Goal: Entertainment & Leisure: Consume media (video, audio)

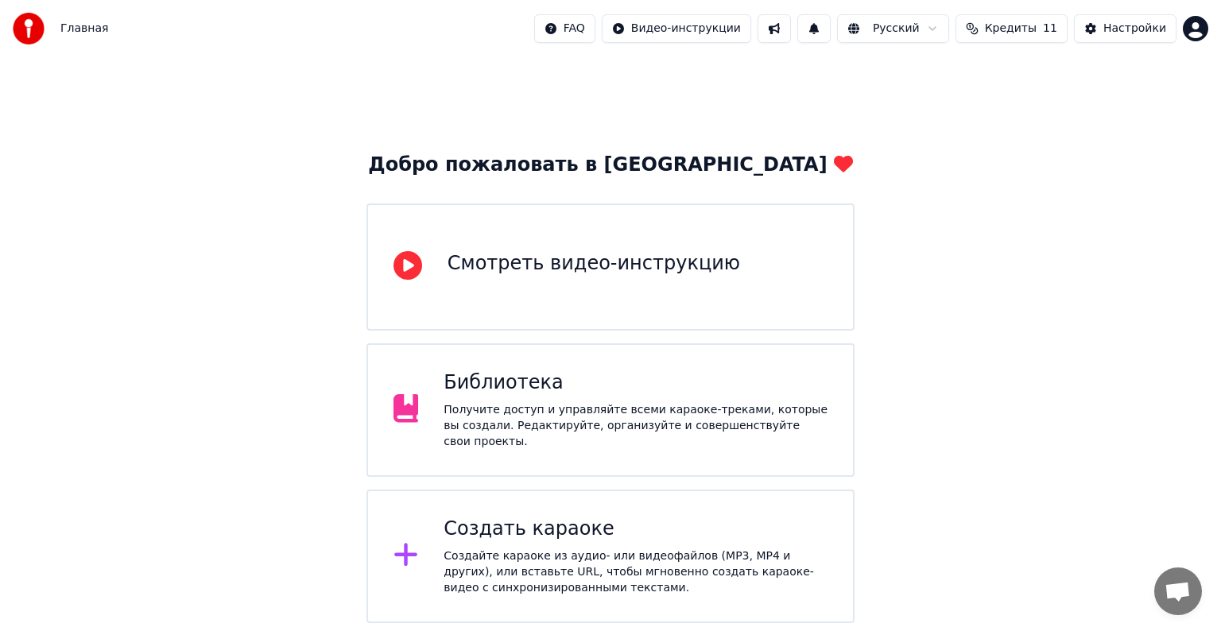
click at [608, 413] on div "Получите доступ и управляйте всеми караоке-треками, которые вы создали. Редакти…" at bounding box center [635, 426] width 384 height 48
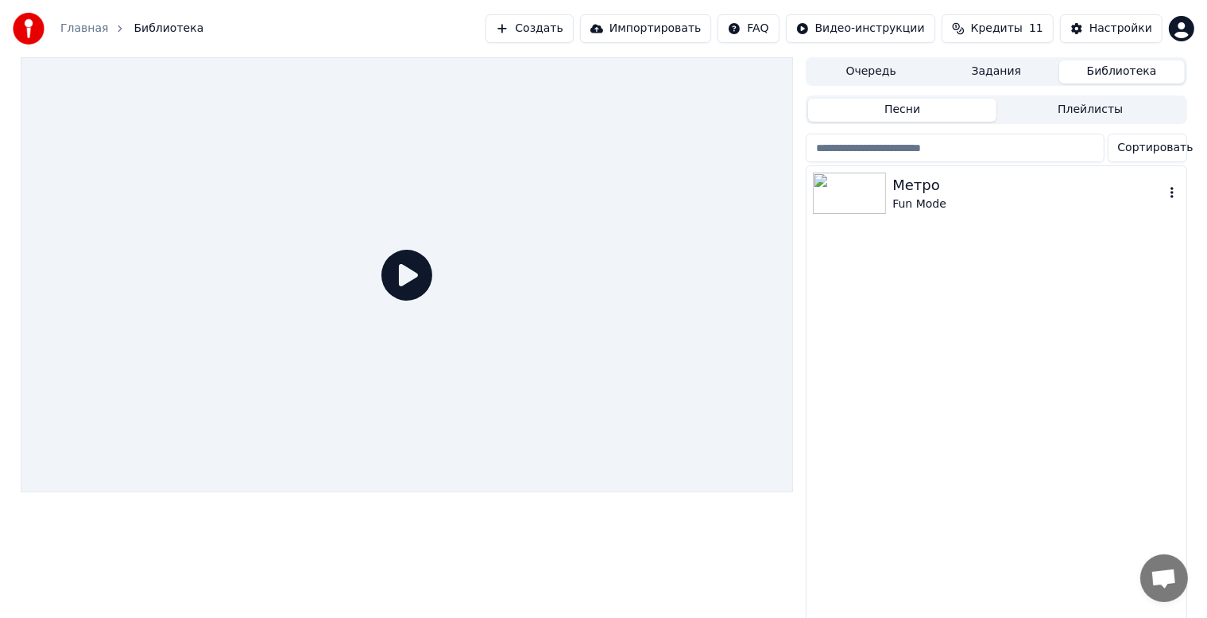
click at [850, 184] on img at bounding box center [849, 192] width 73 height 41
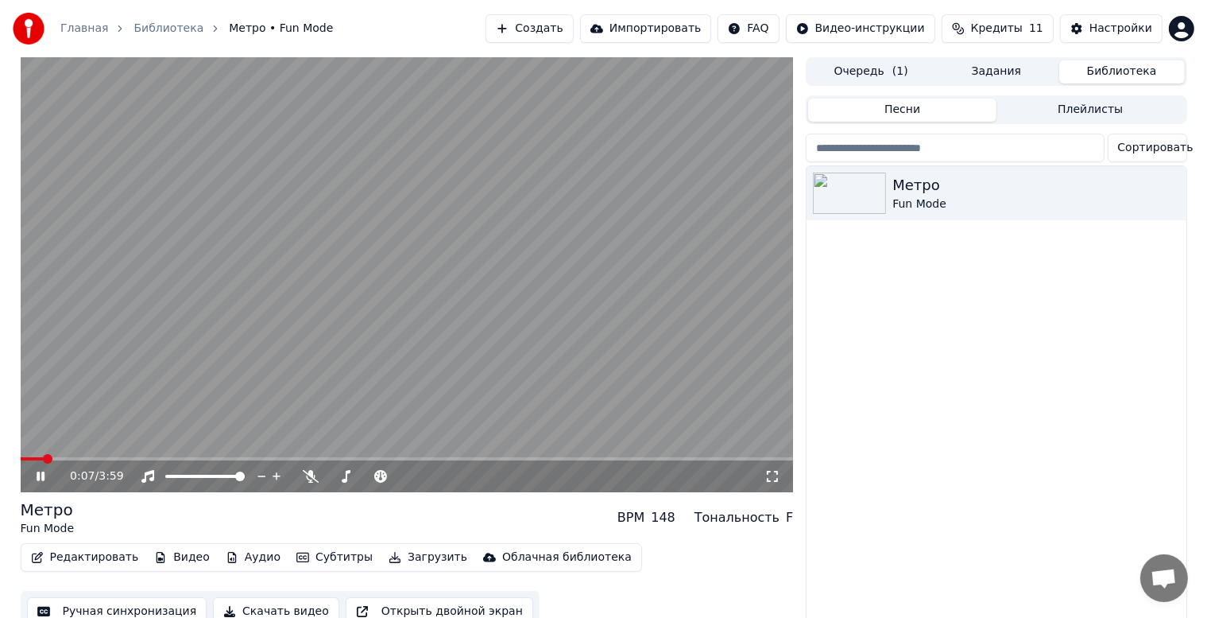
click at [776, 493] on div "0:07 / 3:59 Метро Fun Mode BPM 148 Тональность F Редактировать Видео Аудио Субт…" at bounding box center [407, 344] width 773 height 575
click at [771, 480] on icon at bounding box center [773, 476] width 16 height 13
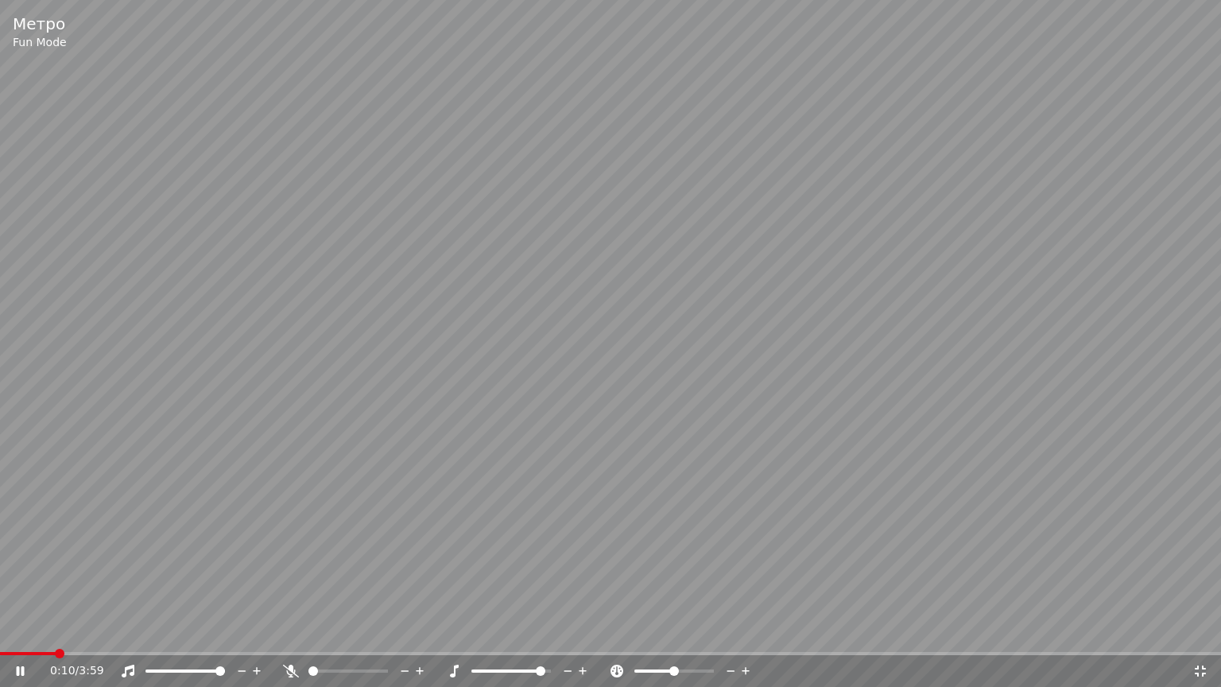
click at [543, 630] on span at bounding box center [507, 670] width 73 height 3
click at [545, 630] on span at bounding box center [541, 671] width 10 height 10
drag, startPoint x: 309, startPoint y: 677, endPoint x: 319, endPoint y: 672, distance: 11.0
click at [321, 630] on div at bounding box center [363, 671] width 128 height 16
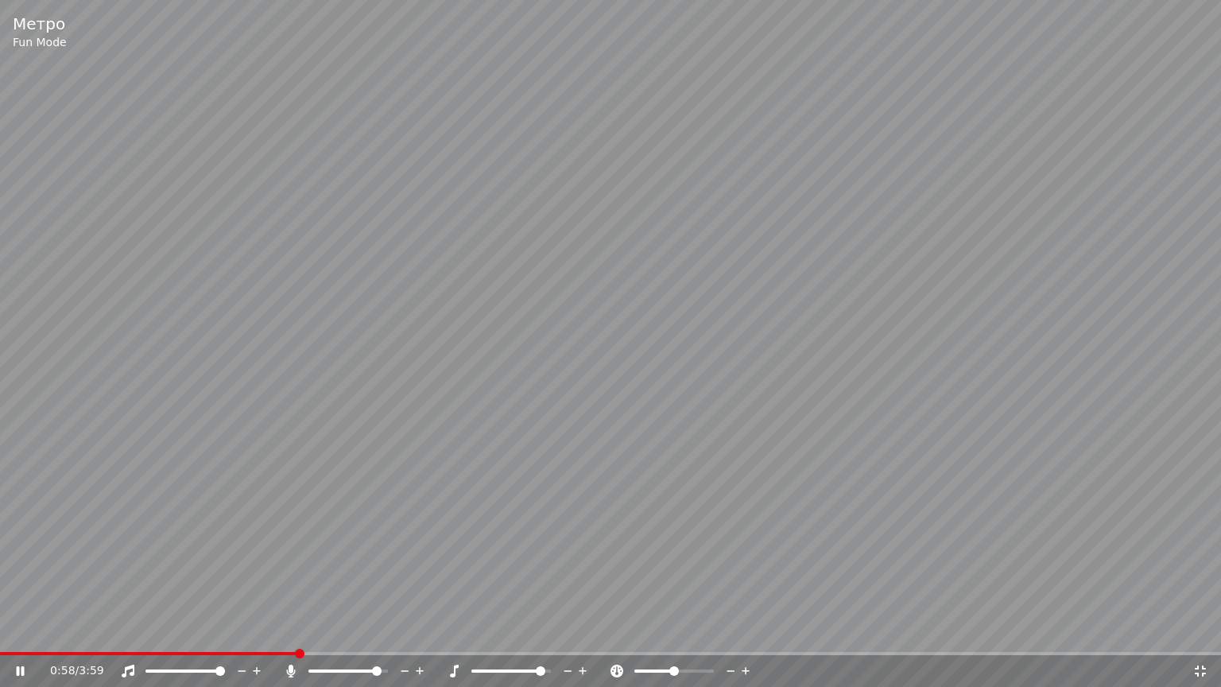
drag, startPoint x: 370, startPoint y: 673, endPoint x: 358, endPoint y: 672, distance: 12.0
click at [358, 630] on div at bounding box center [363, 671] width 128 height 16
click at [327, 630] on span at bounding box center [318, 670] width 20 height 3
click at [308, 630] on span at bounding box center [313, 671] width 10 height 10
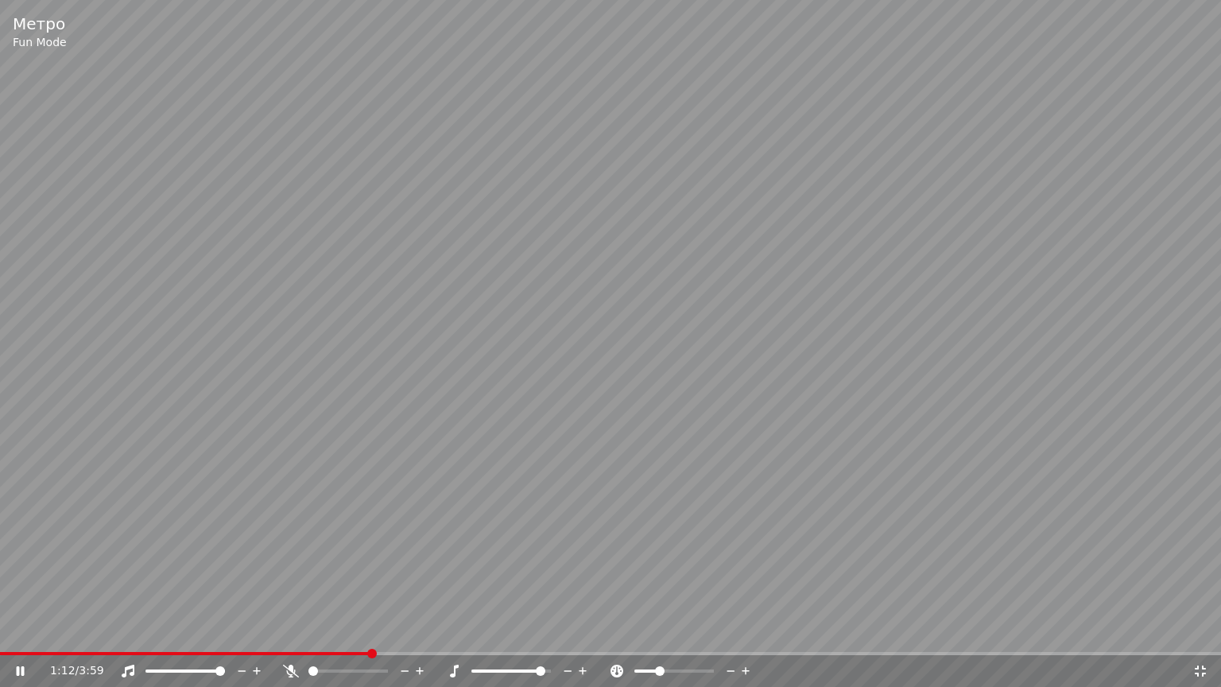
click at [657, 630] on span at bounding box center [660, 671] width 10 height 10
click at [666, 630] on span at bounding box center [667, 671] width 10 height 10
click at [551, 630] on span at bounding box center [546, 671] width 10 height 10
drag, startPoint x: 528, startPoint y: 674, endPoint x: 515, endPoint y: 671, distance: 13.1
click at [515, 630] on div at bounding box center [526, 671] width 128 height 16
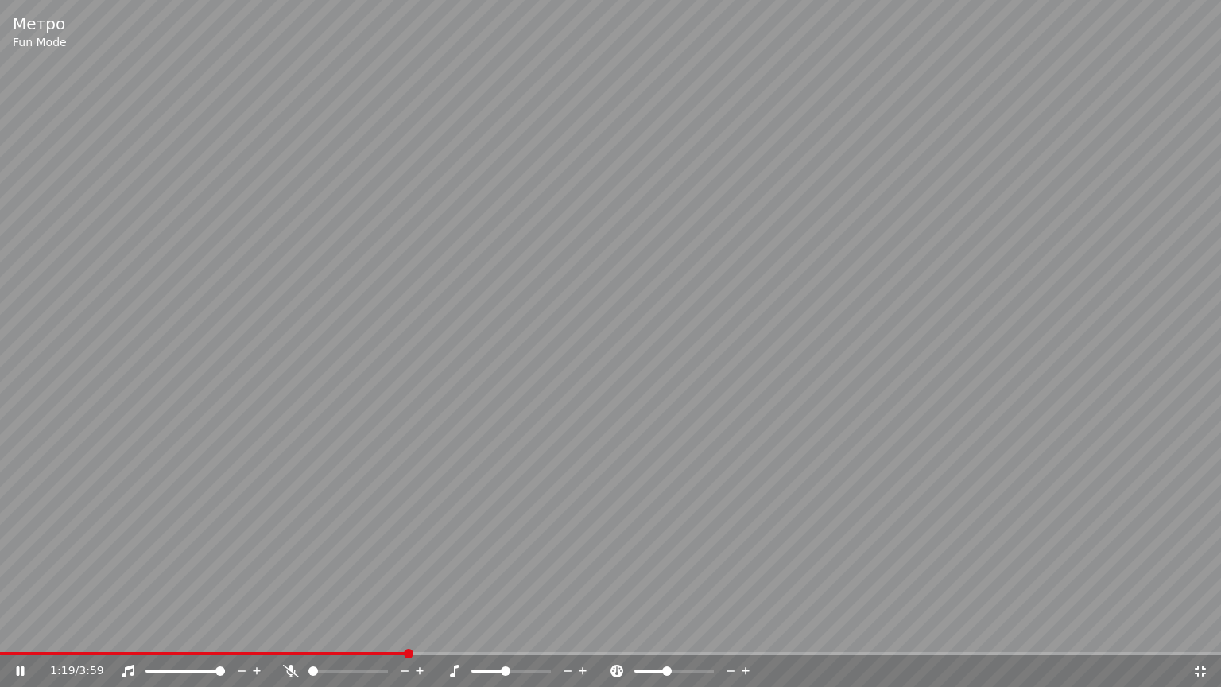
click at [502, 630] on span at bounding box center [487, 670] width 33 height 3
click at [388, 630] on span at bounding box center [383, 671] width 10 height 10
click at [495, 630] on span at bounding box center [499, 671] width 10 height 10
click at [508, 630] on span at bounding box center [511, 671] width 10 height 10
click at [668, 630] on span at bounding box center [669, 671] width 10 height 10
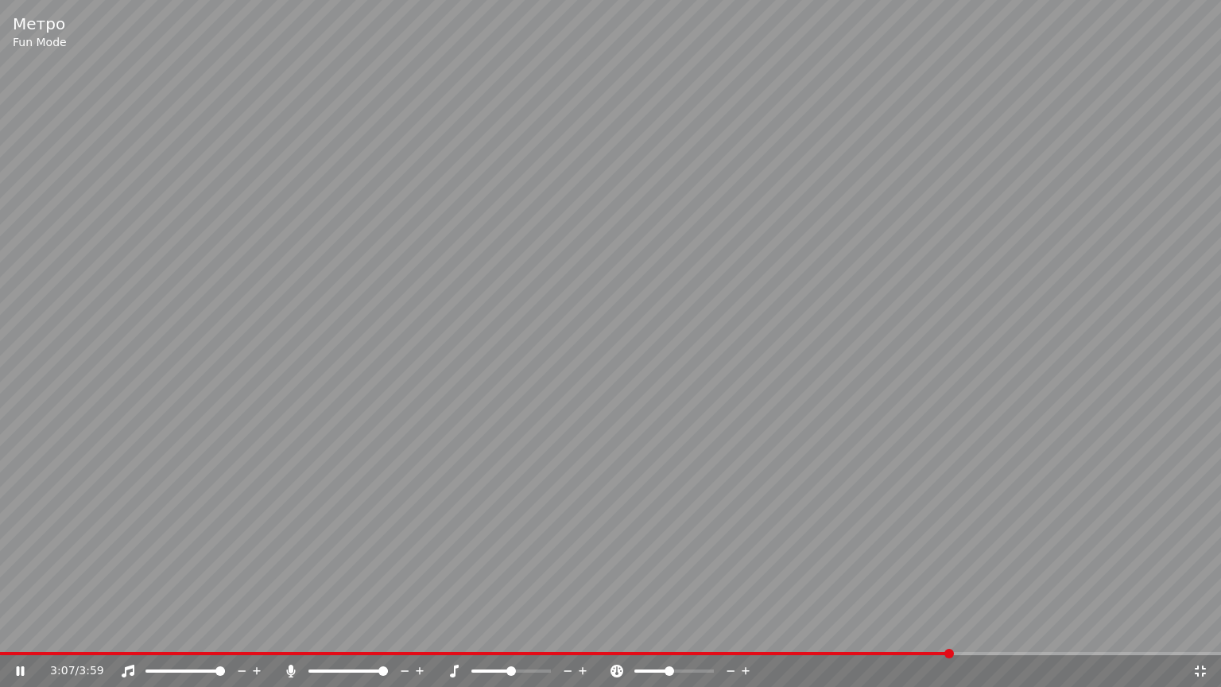
click at [1199, 630] on icon at bounding box center [1200, 670] width 16 height 13
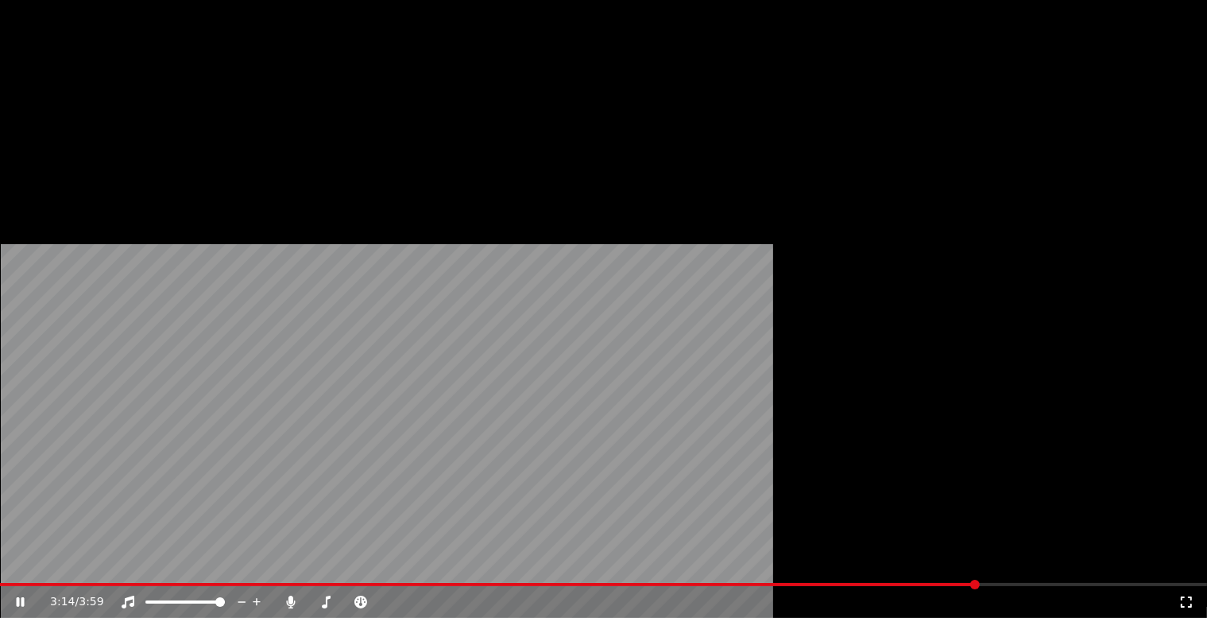
scroll to position [21, 0]
